Goal: Register for event/course

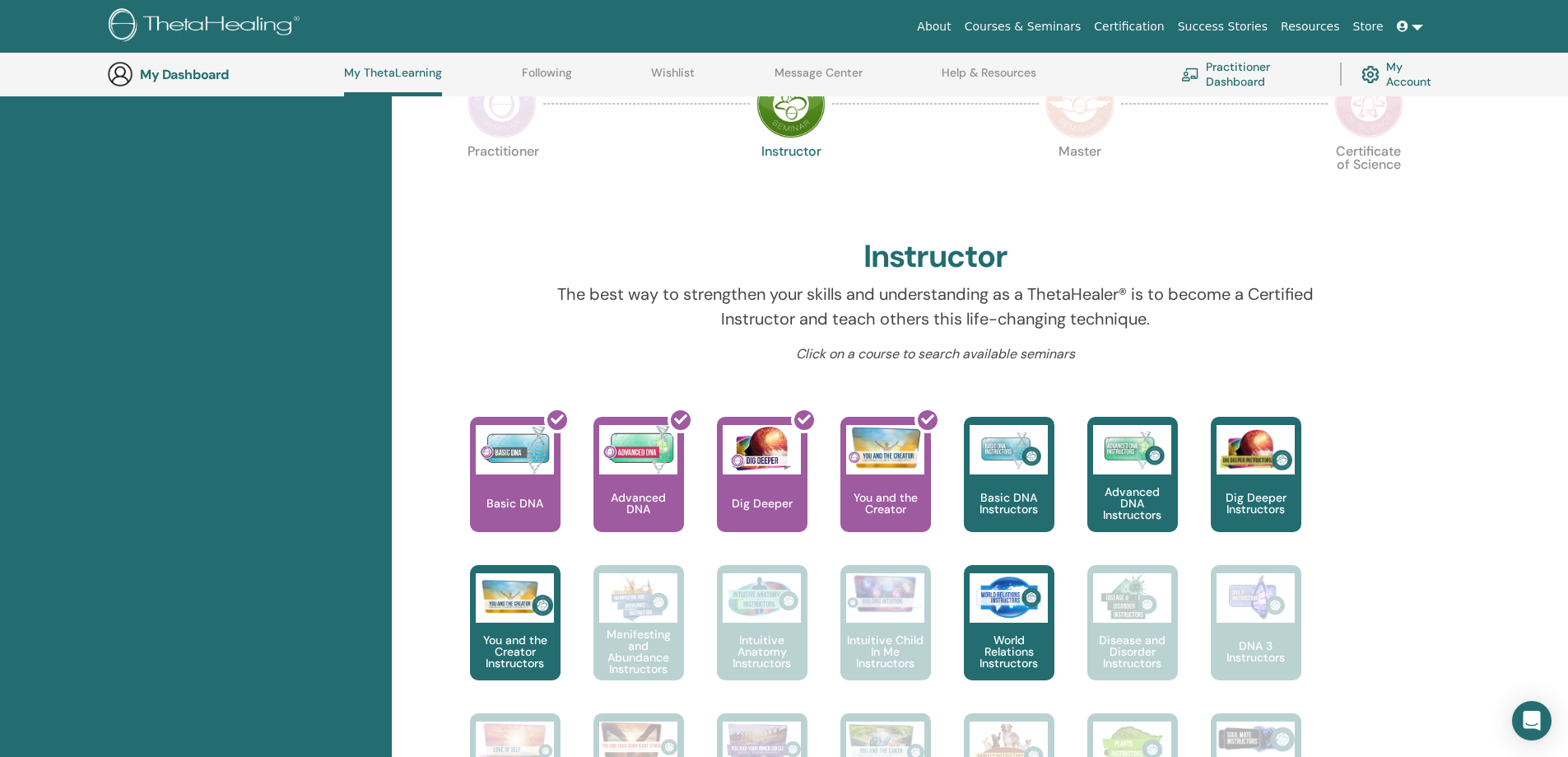
scroll to position [208, 0]
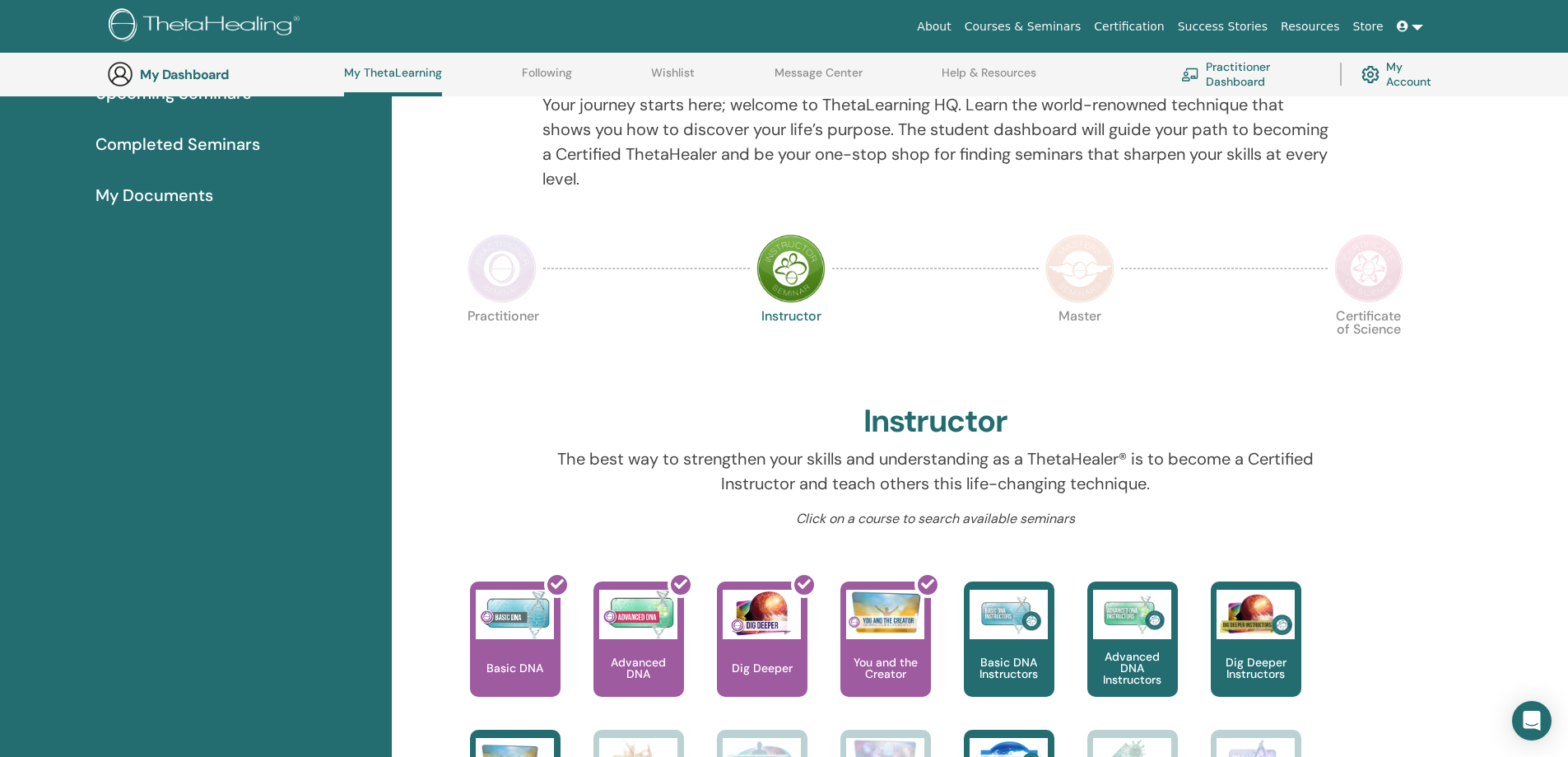
click at [514, 264] on img at bounding box center [503, 269] width 69 height 69
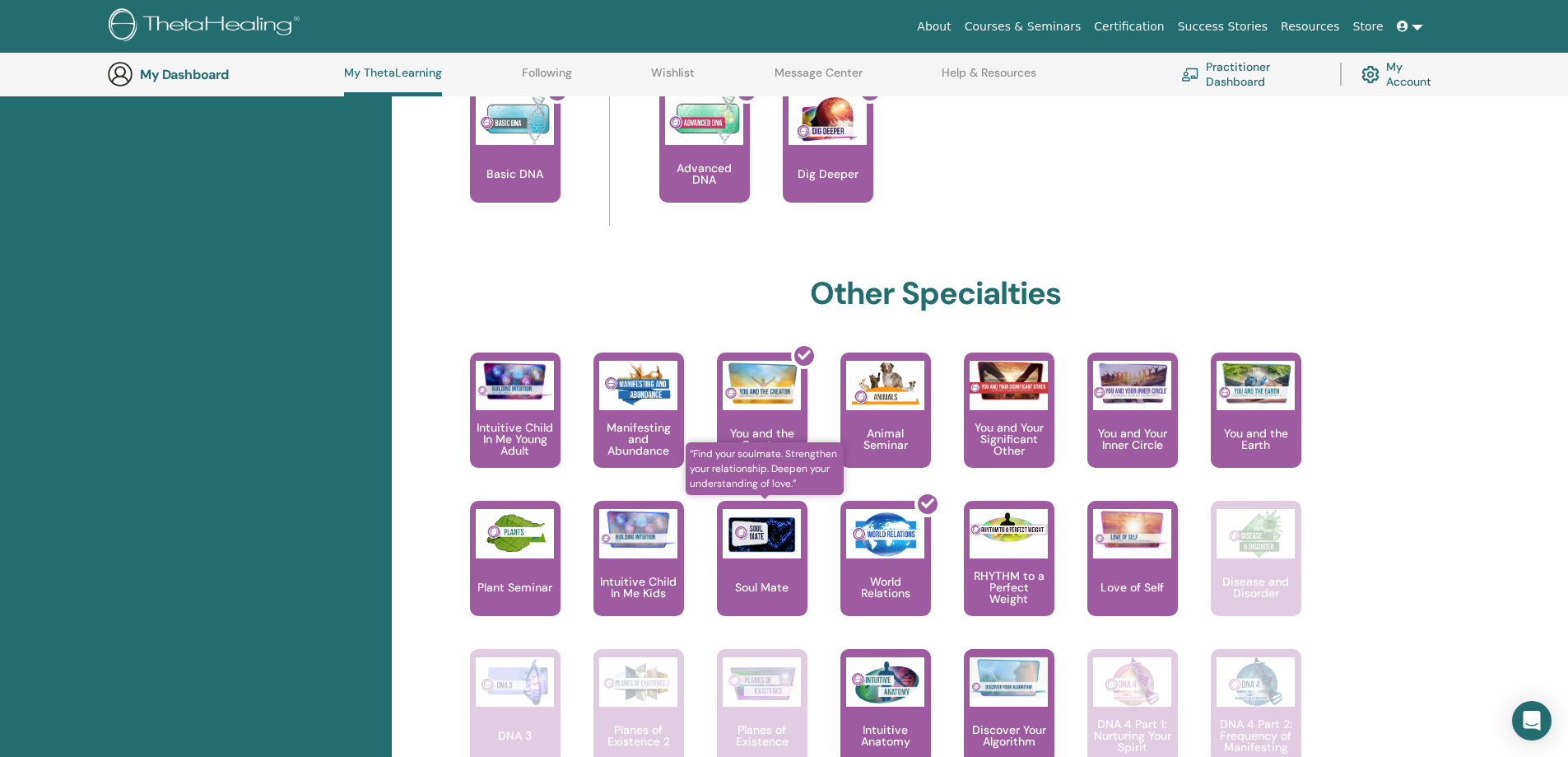
scroll to position [784, 0]
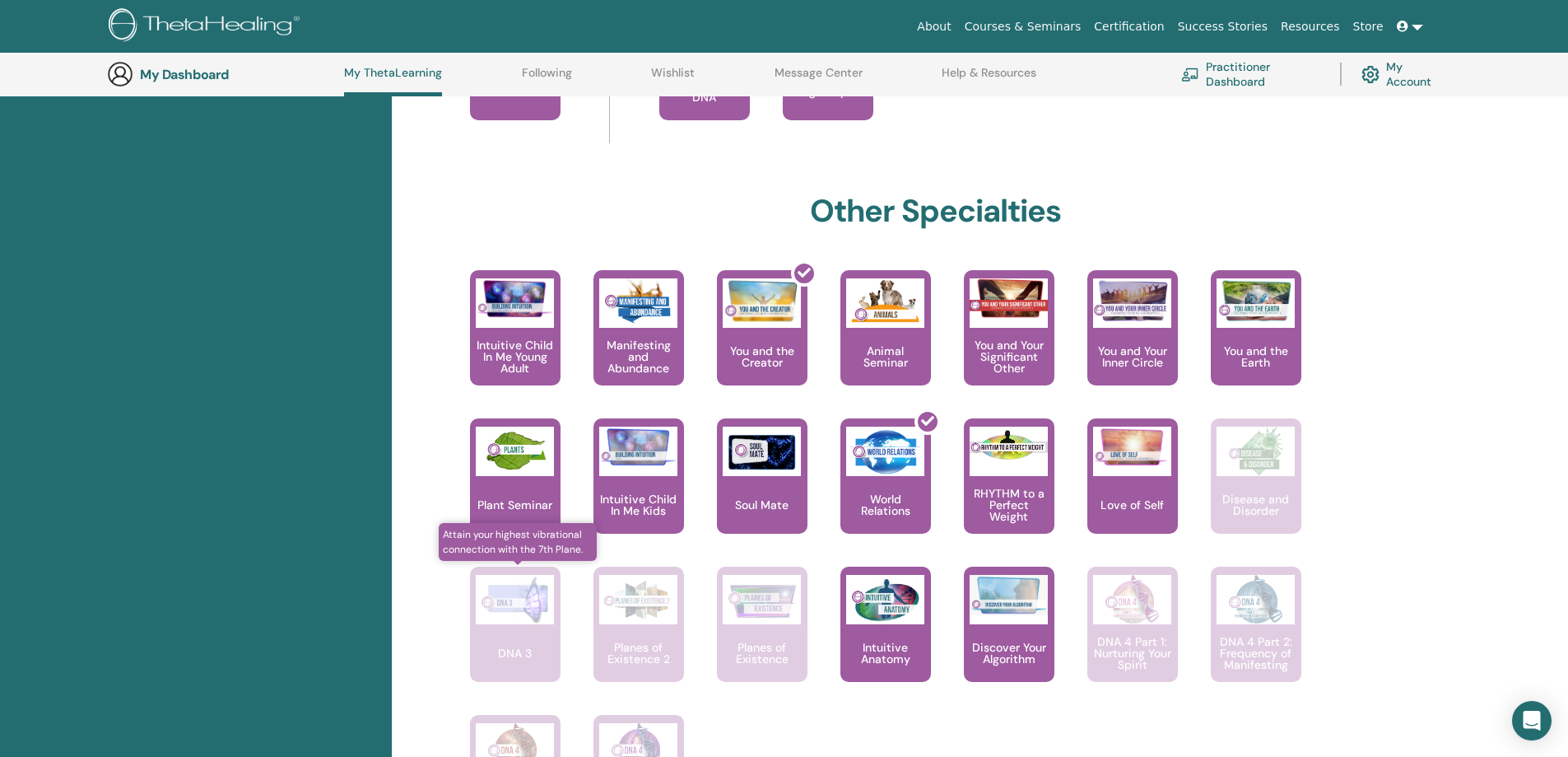
click at [503, 634] on div "DNA 3" at bounding box center [515, 624] width 90 height 115
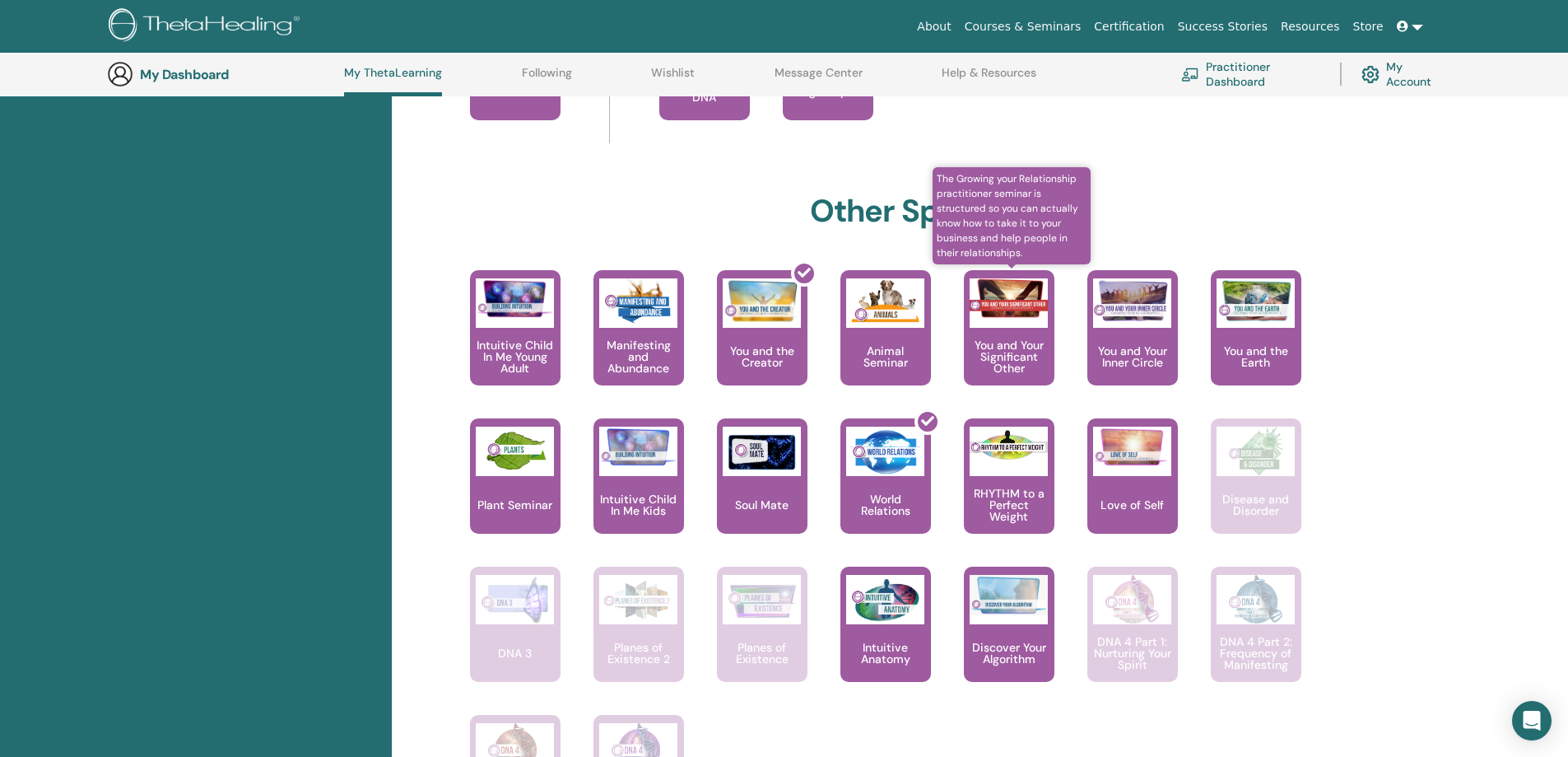
scroll to position [620, 0]
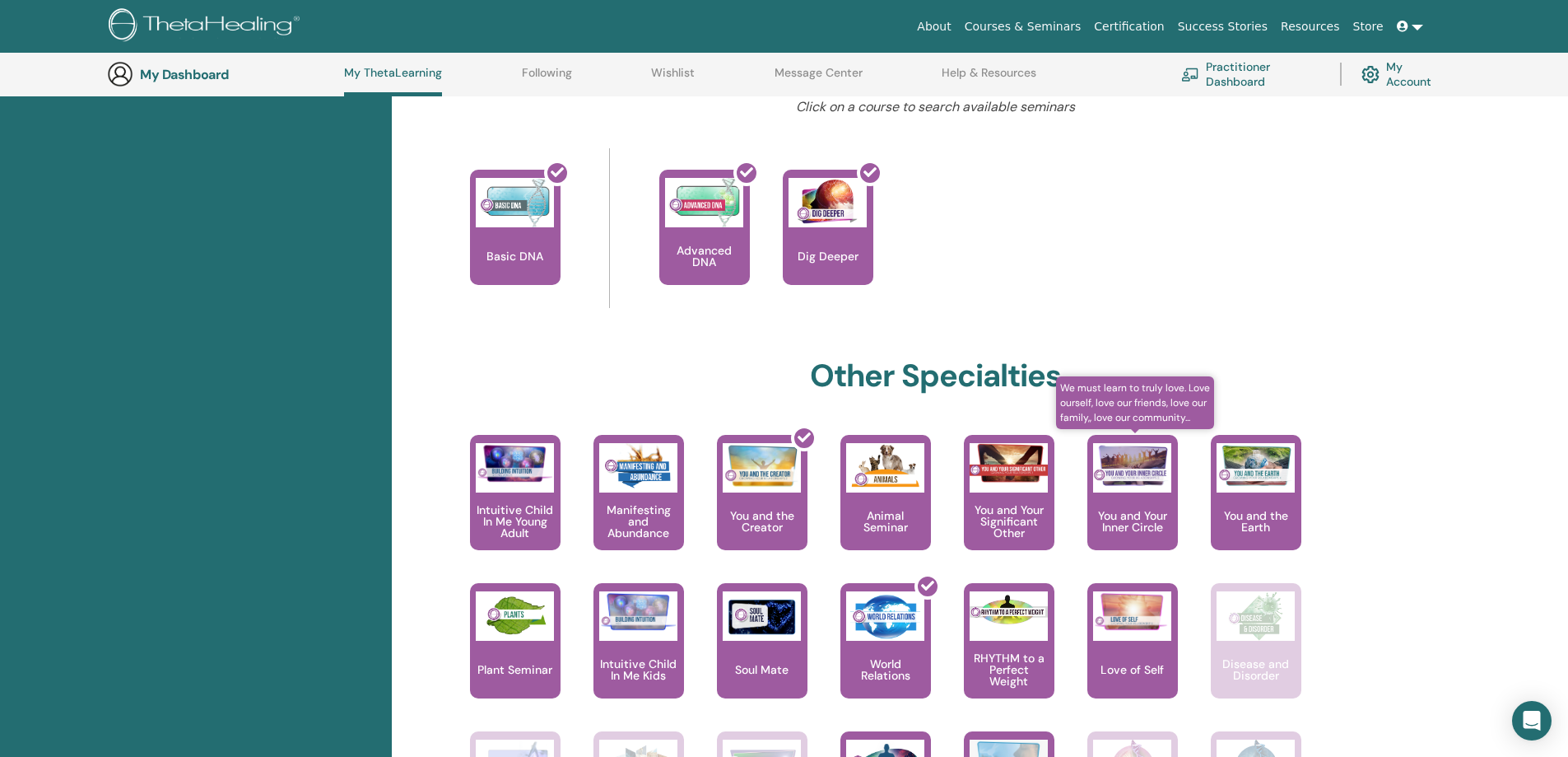
click at [1135, 515] on p "You and Your Inner Circle" at bounding box center [1133, 521] width 90 height 23
